Goal: Task Accomplishment & Management: Manage account settings

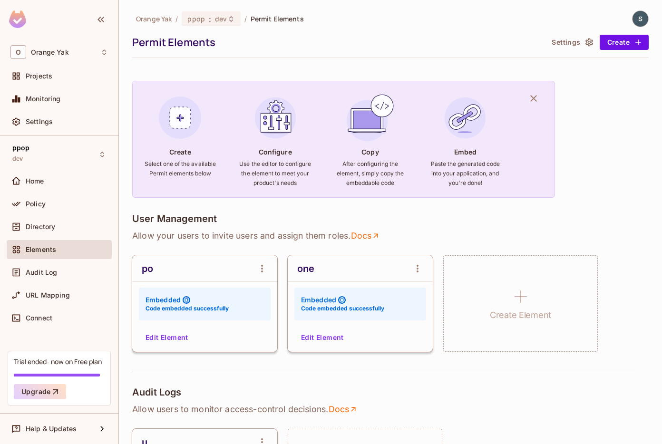
click at [577, 45] on button "Settings" at bounding box center [572, 42] width 48 height 15
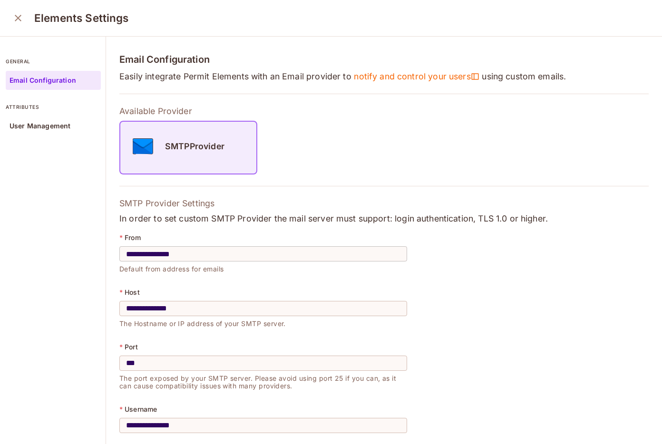
scroll to position [99, 0]
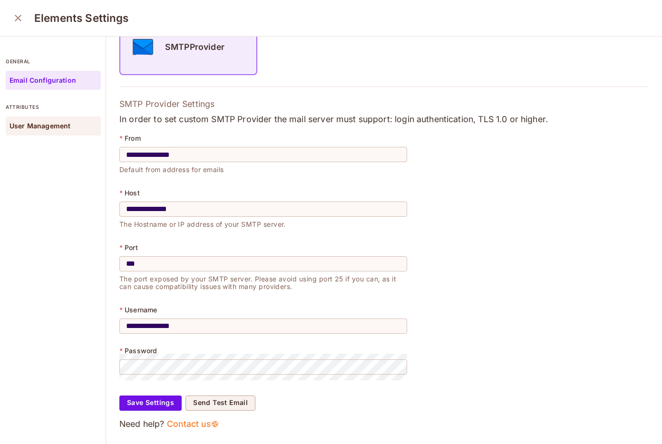
click at [69, 129] on p "User Management" at bounding box center [40, 126] width 61 height 8
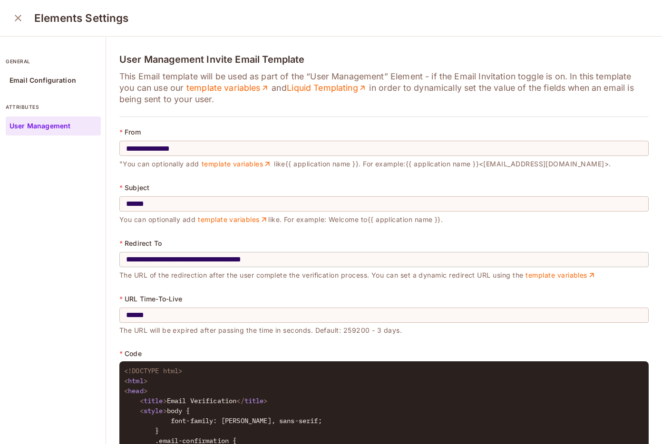
click at [293, 262] on input "**********" at bounding box center [383, 259] width 529 height 27
